Goal: Task Accomplishment & Management: Understand process/instructions

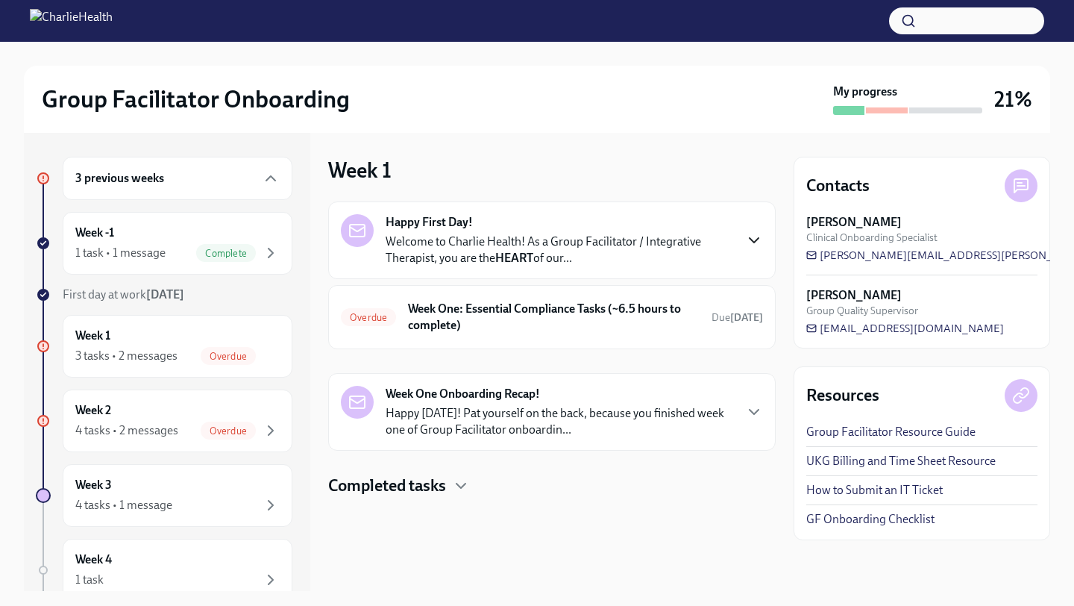
click at [752, 239] on icon "button" at bounding box center [754, 240] width 18 height 18
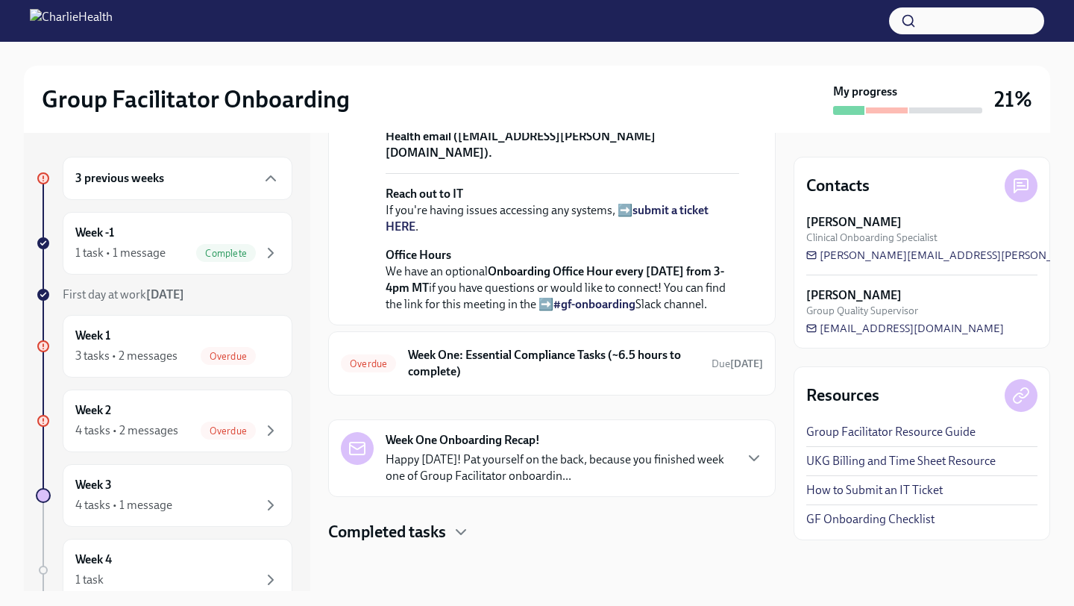
scroll to position [622, 0]
click at [736, 368] on strong "[DATE]" at bounding box center [746, 363] width 33 height 13
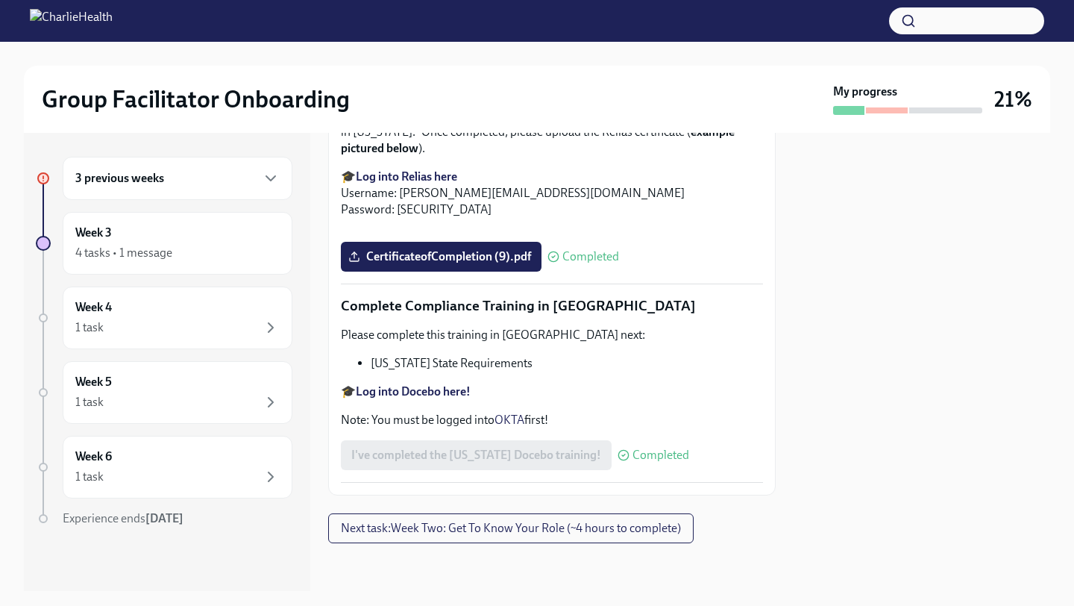
scroll to position [3242, 0]
click at [548, 527] on span "Next task : Week Two: Get To Know Your Role (~4 hours to complete)" at bounding box center [511, 528] width 340 height 15
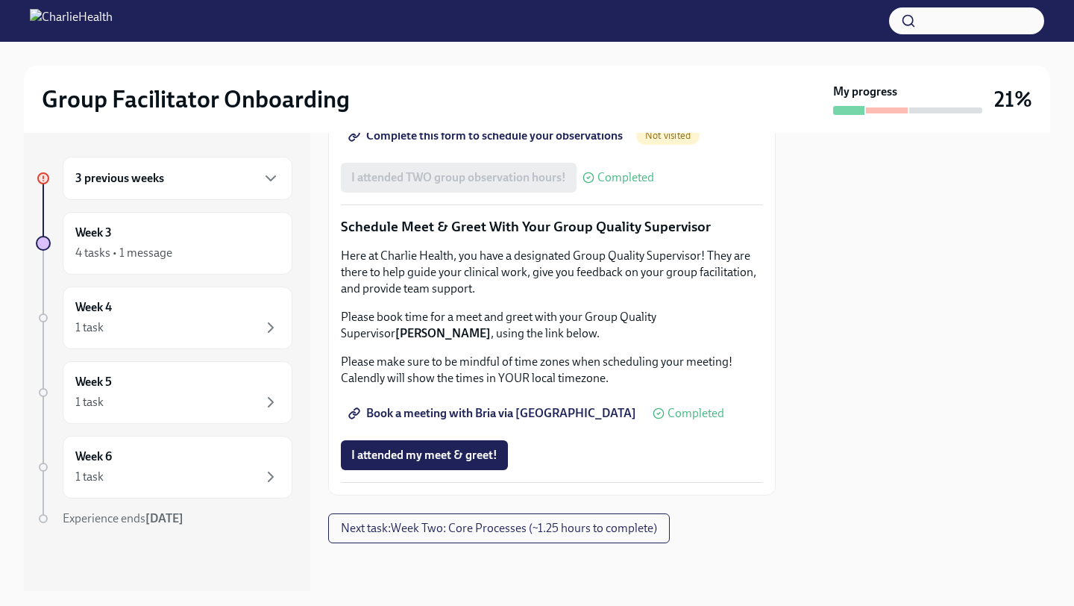
scroll to position [1455, 0]
click at [522, 530] on span "Next task : Week Two: Core Processes (~1.25 hours to complete)" at bounding box center [499, 528] width 316 height 15
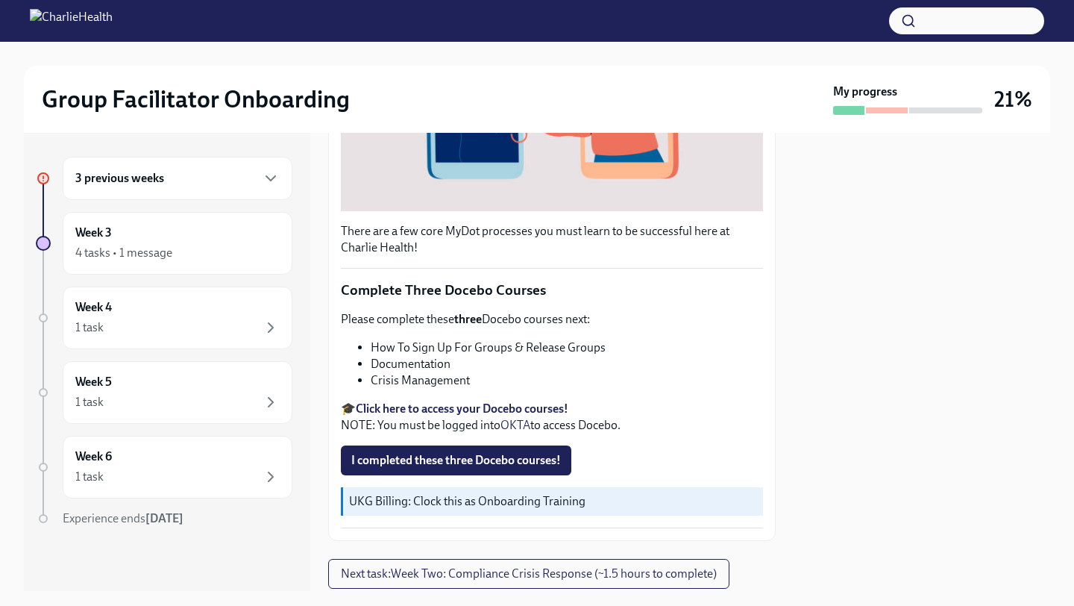
scroll to position [432, 0]
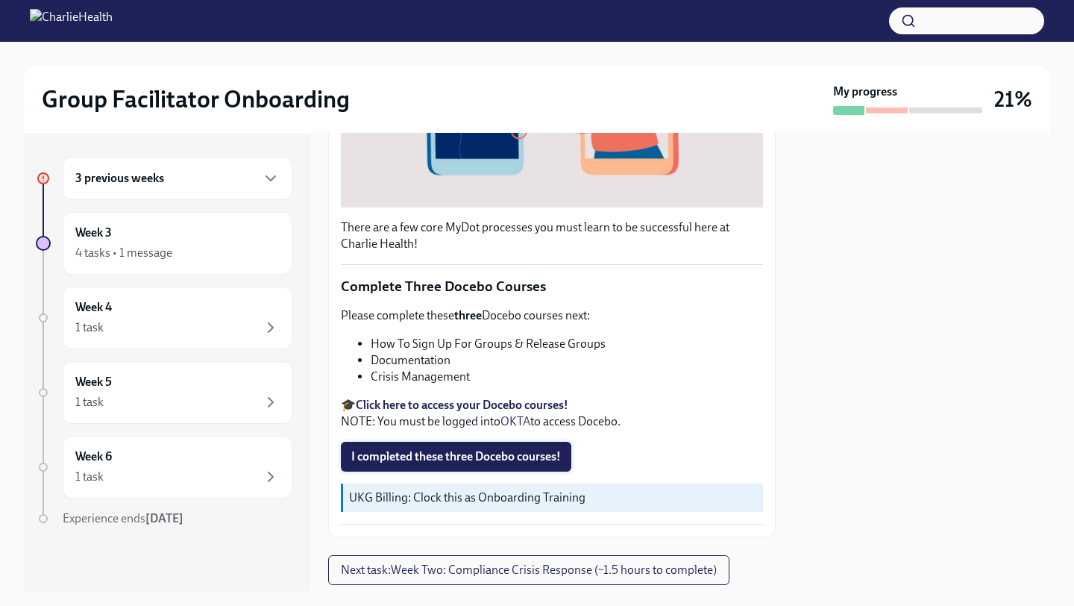
click at [495, 455] on span "I completed these three Docebo courses!" at bounding box center [456, 456] width 210 height 15
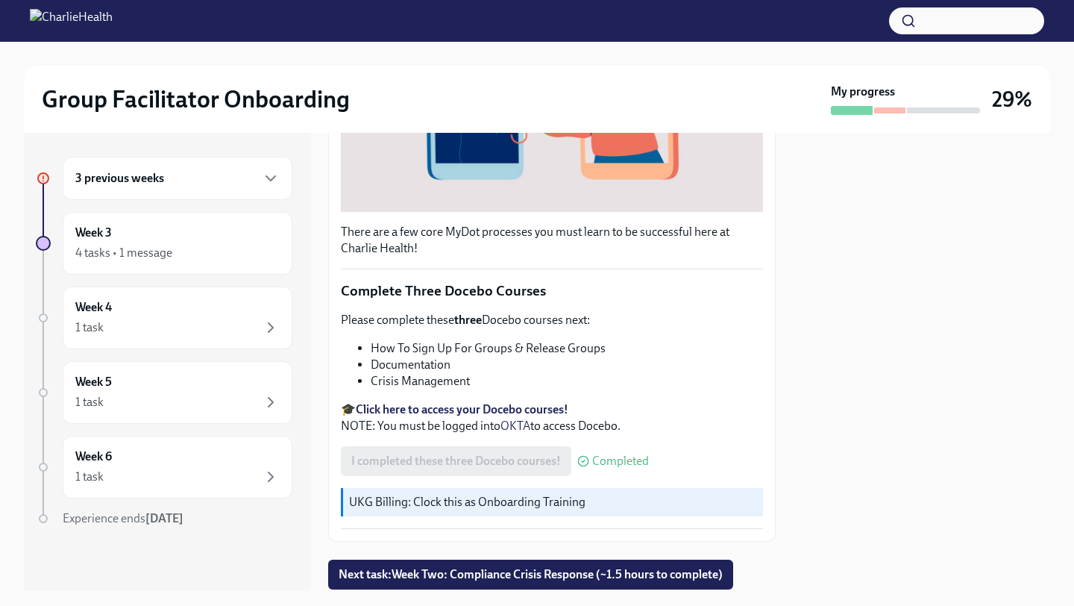
scroll to position [474, 0]
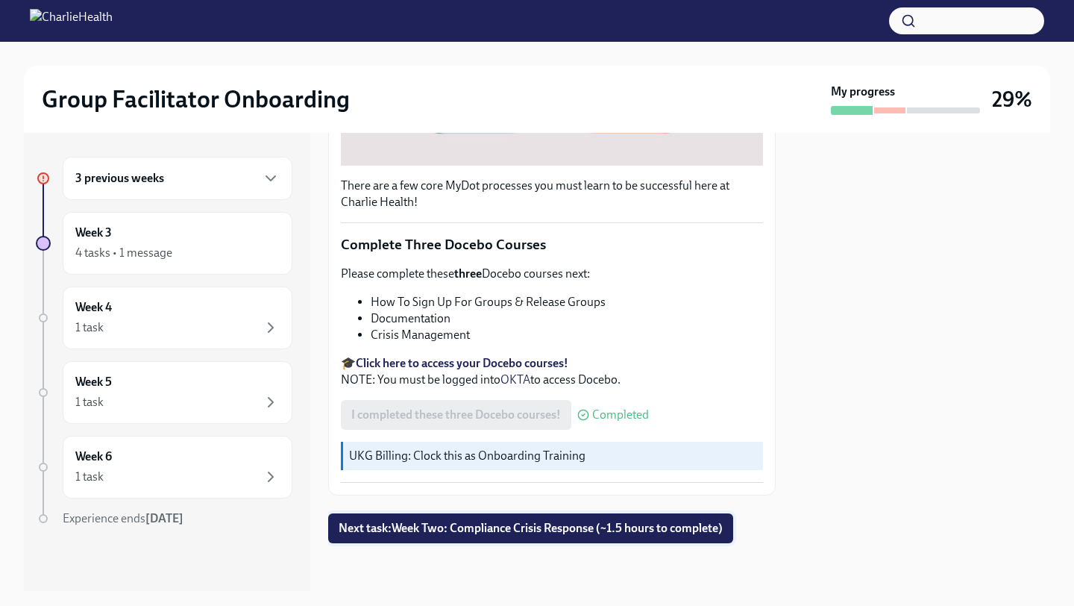
click at [574, 526] on span "Next task : Week Two: Compliance Crisis Response (~1.5 hours to complete)" at bounding box center [531, 528] width 384 height 15
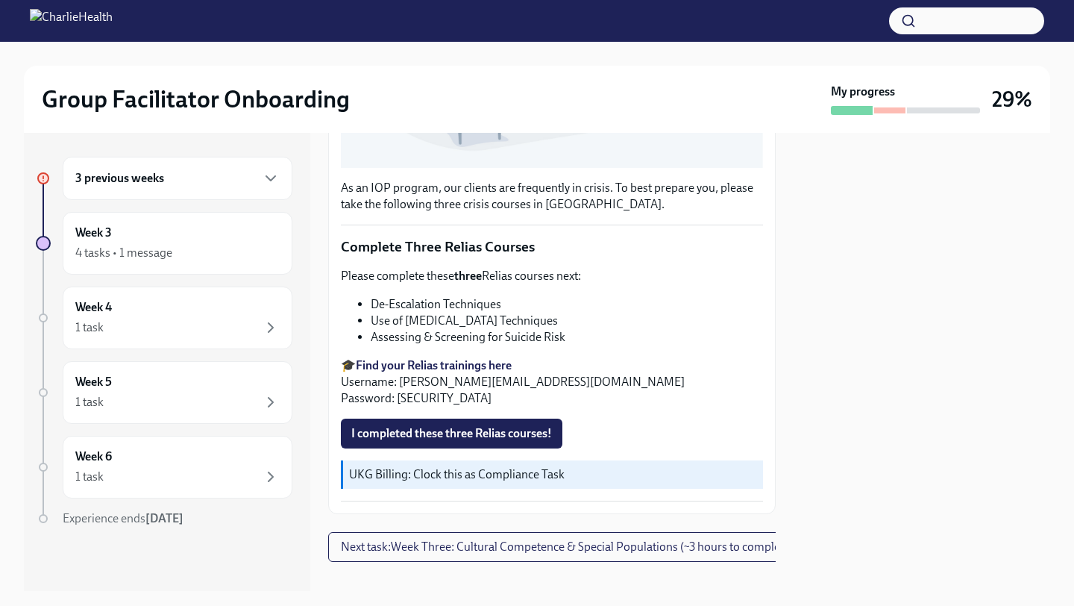
scroll to position [462, 0]
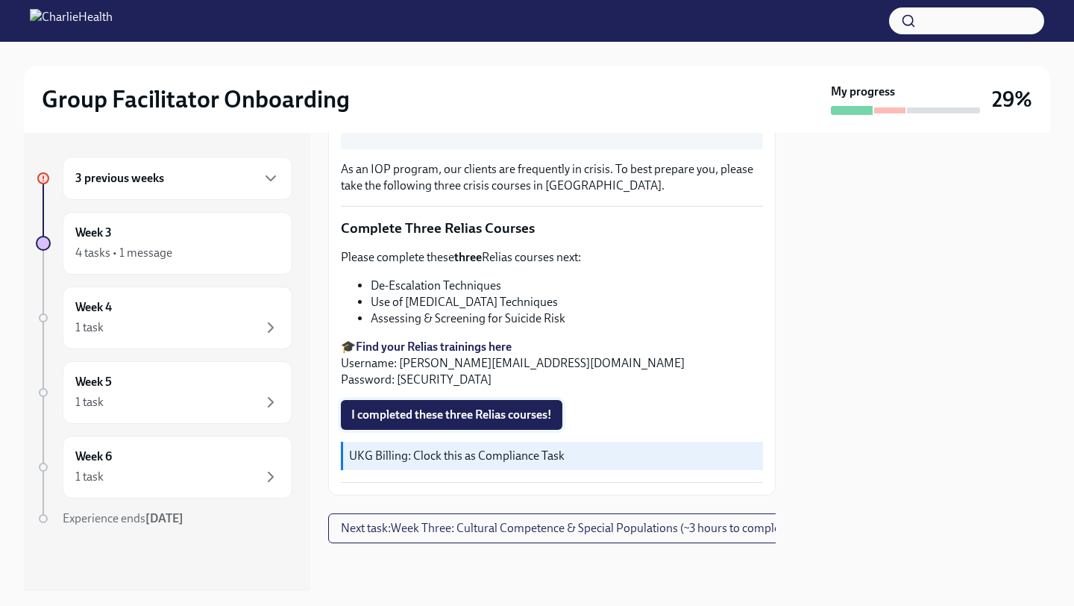
click at [484, 411] on span "I completed these three Relias courses!" at bounding box center [451, 414] width 201 height 15
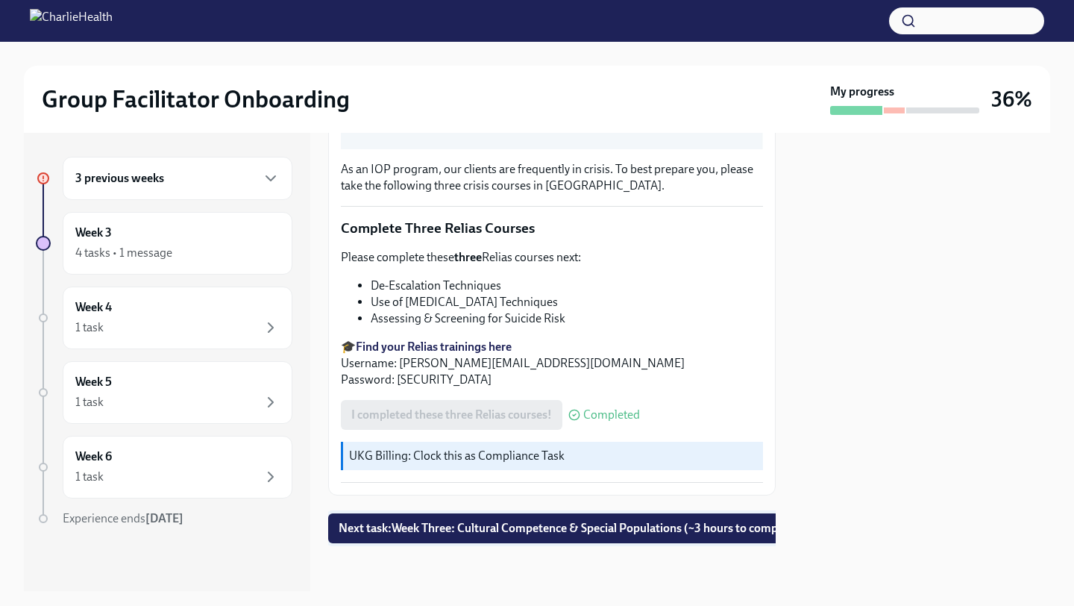
click at [582, 529] on span "Next task : Week Three: Cultural Competence & Special Populations (~3 hours to …" at bounding box center [570, 528] width 463 height 15
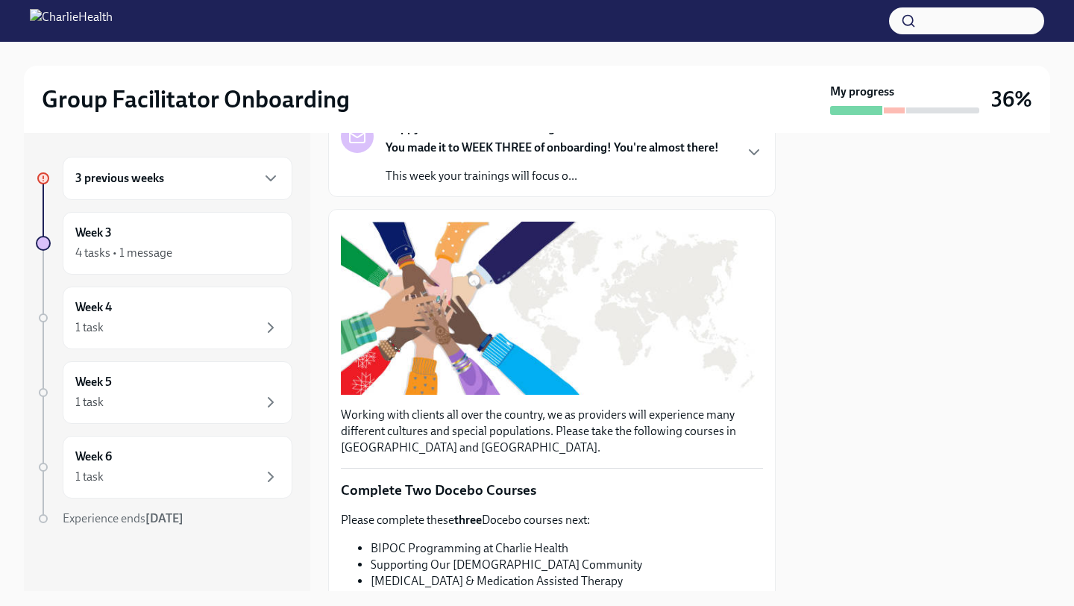
scroll to position [140, 0]
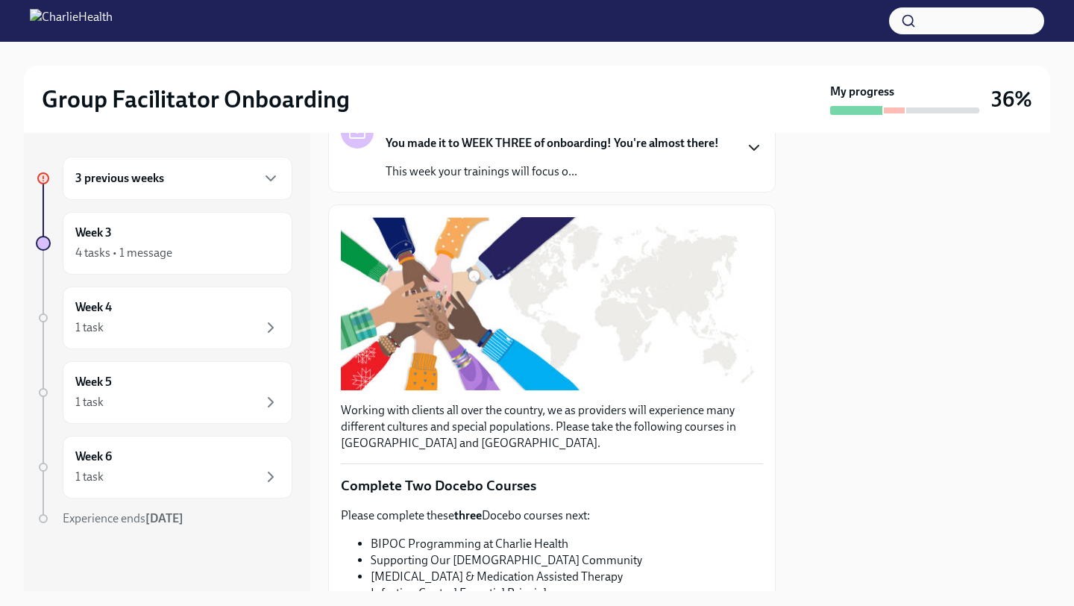
click at [753, 139] on icon "button" at bounding box center [754, 148] width 18 height 18
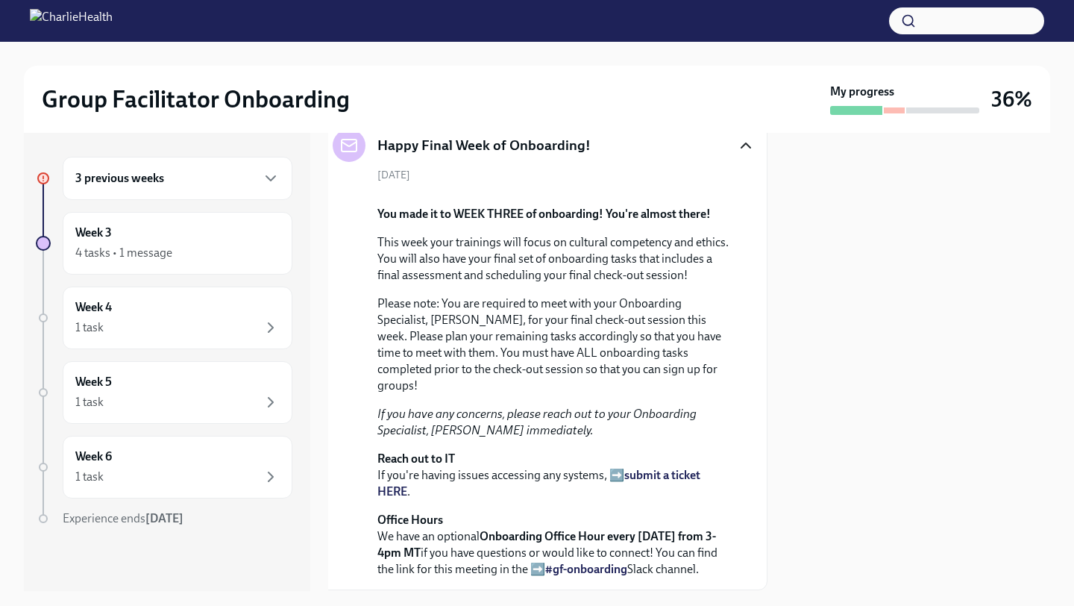
scroll to position [0, 8]
